Goal: Task Accomplishment & Management: Use online tool/utility

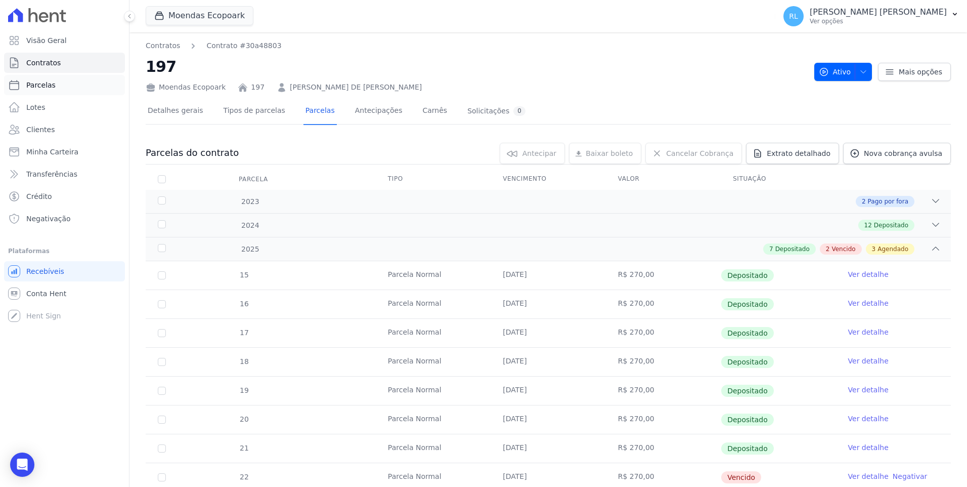
click at [54, 78] on link "Parcelas" at bounding box center [64, 85] width 121 height 20
select select
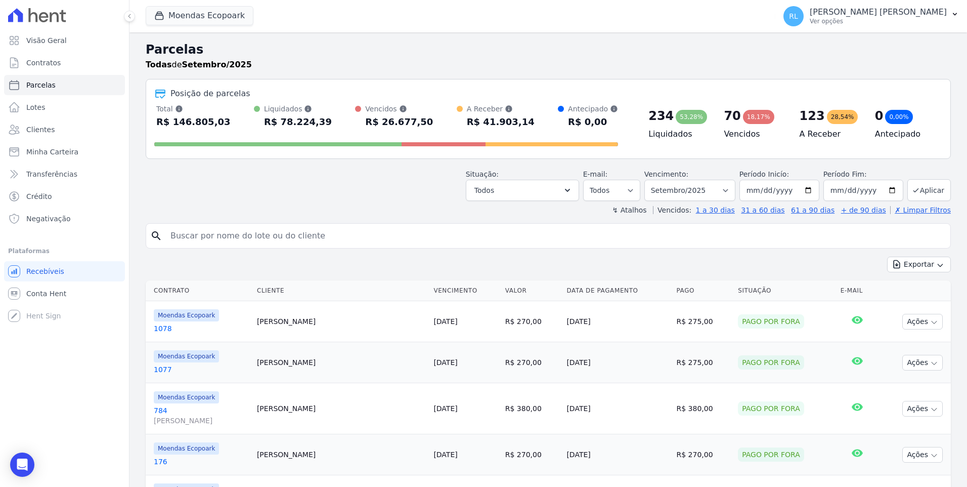
click at [246, 237] on input "search" at bounding box center [555, 236] width 782 height 20
type input "[PERSON_NAME]"
select select
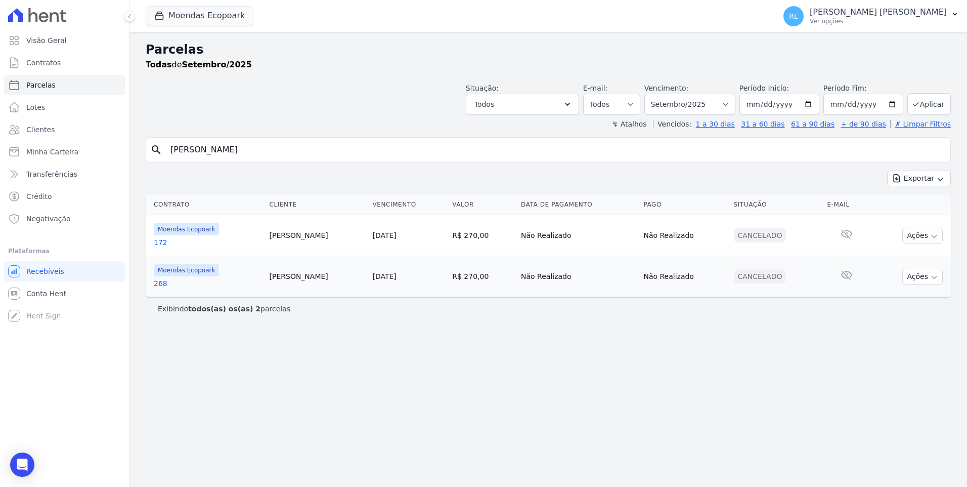
click at [163, 239] on link "172" at bounding box center [208, 242] width 108 height 10
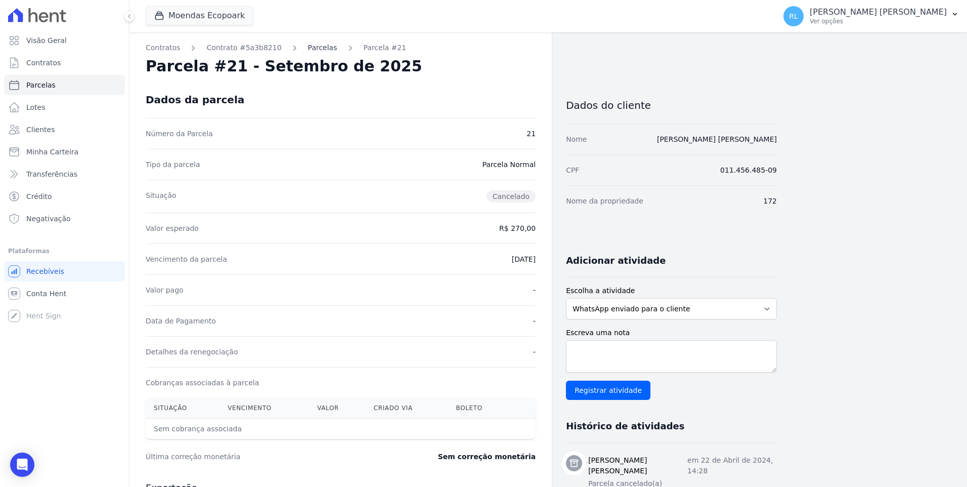
click at [310, 51] on link "Parcelas" at bounding box center [322, 47] width 29 height 11
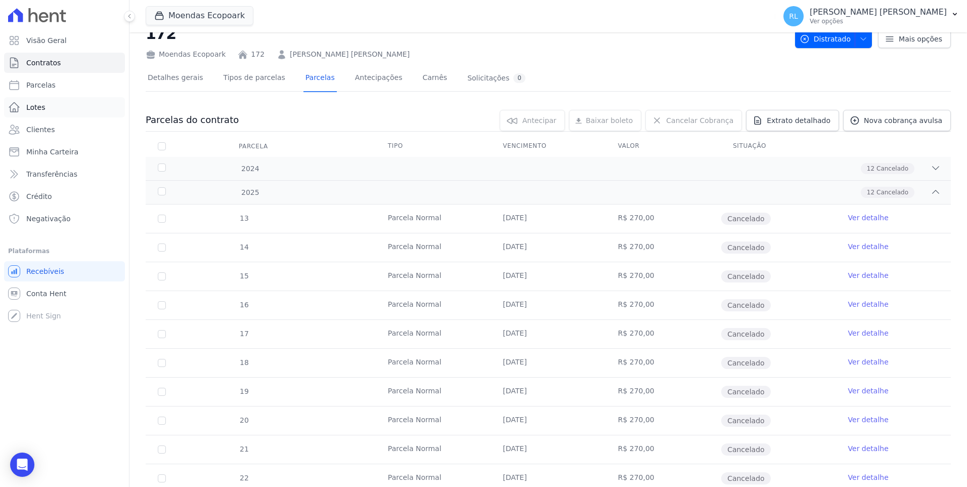
scroll to position [51, 0]
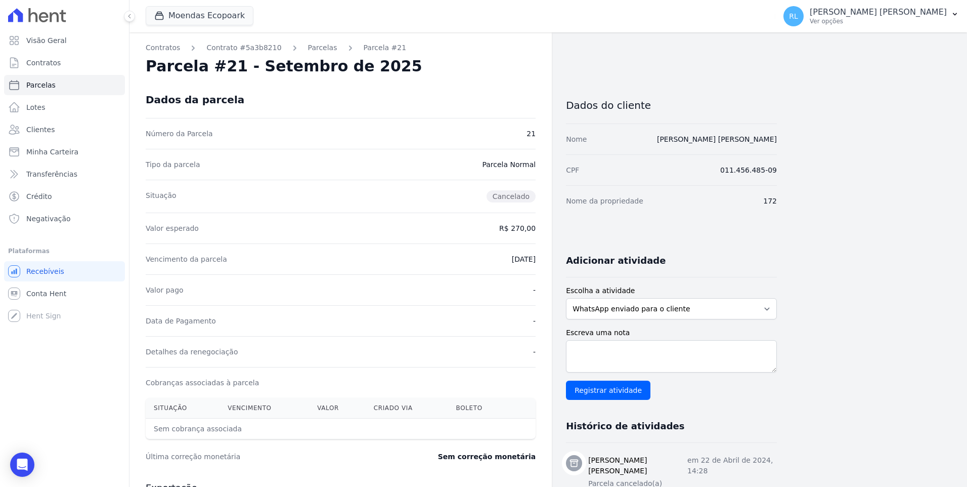
select select
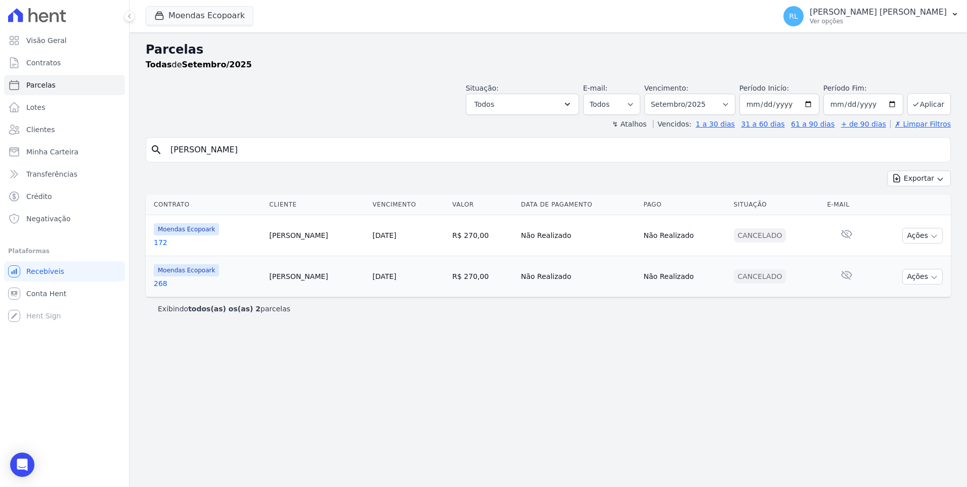
click at [159, 283] on link "268" at bounding box center [208, 283] width 108 height 10
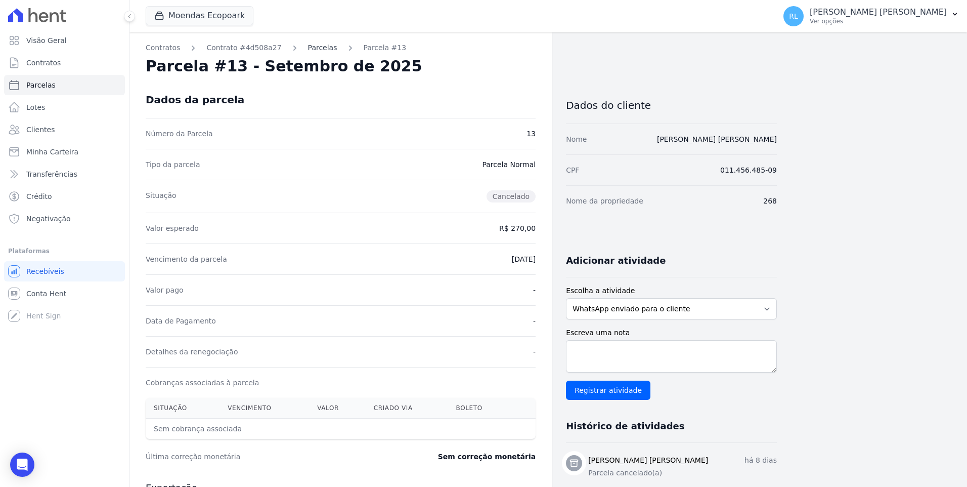
click at [315, 48] on link "Parcelas" at bounding box center [322, 47] width 29 height 11
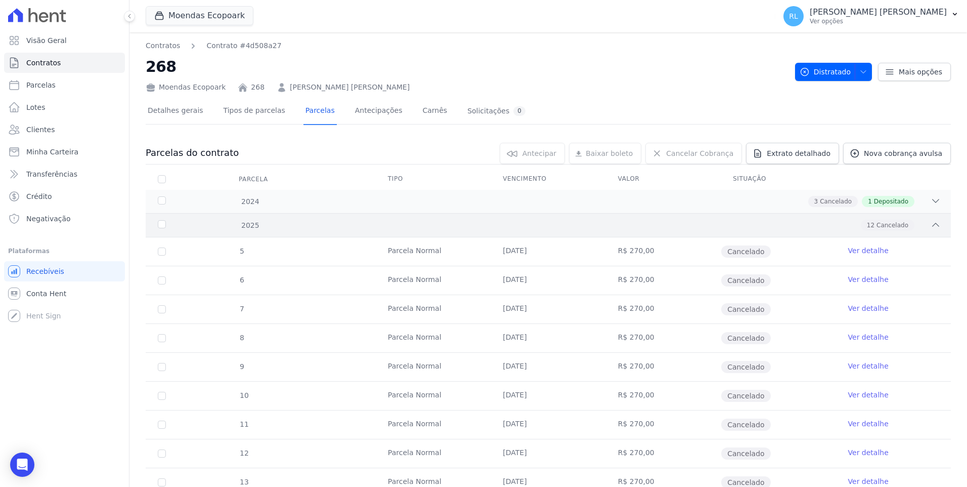
click at [933, 226] on icon at bounding box center [936, 225] width 10 height 10
